Goal: Information Seeking & Learning: Learn about a topic

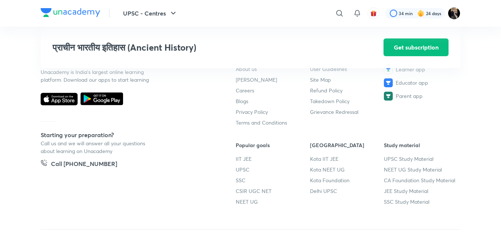
scroll to position [603, 0]
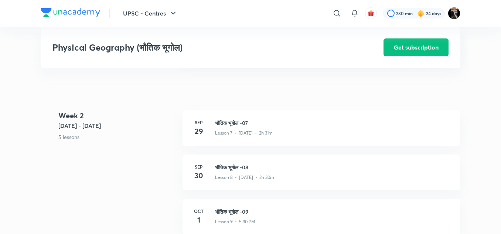
scroll to position [533, 0]
click at [232, 120] on h3 "भौतिक भूगोल -07" at bounding box center [333, 124] width 237 height 8
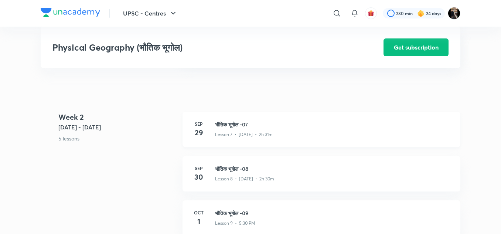
click at [232, 120] on h3 "भौतिक भूगोल -07" at bounding box center [333, 124] width 237 height 8
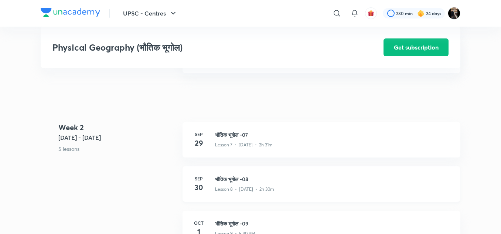
scroll to position [522, 0]
click at [231, 137] on h3 "भौतिक भूगोल -07" at bounding box center [333, 136] width 237 height 8
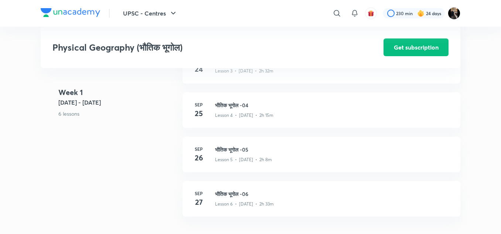
scroll to position [374, 0]
